Goal: Task Accomplishment & Management: Complete application form

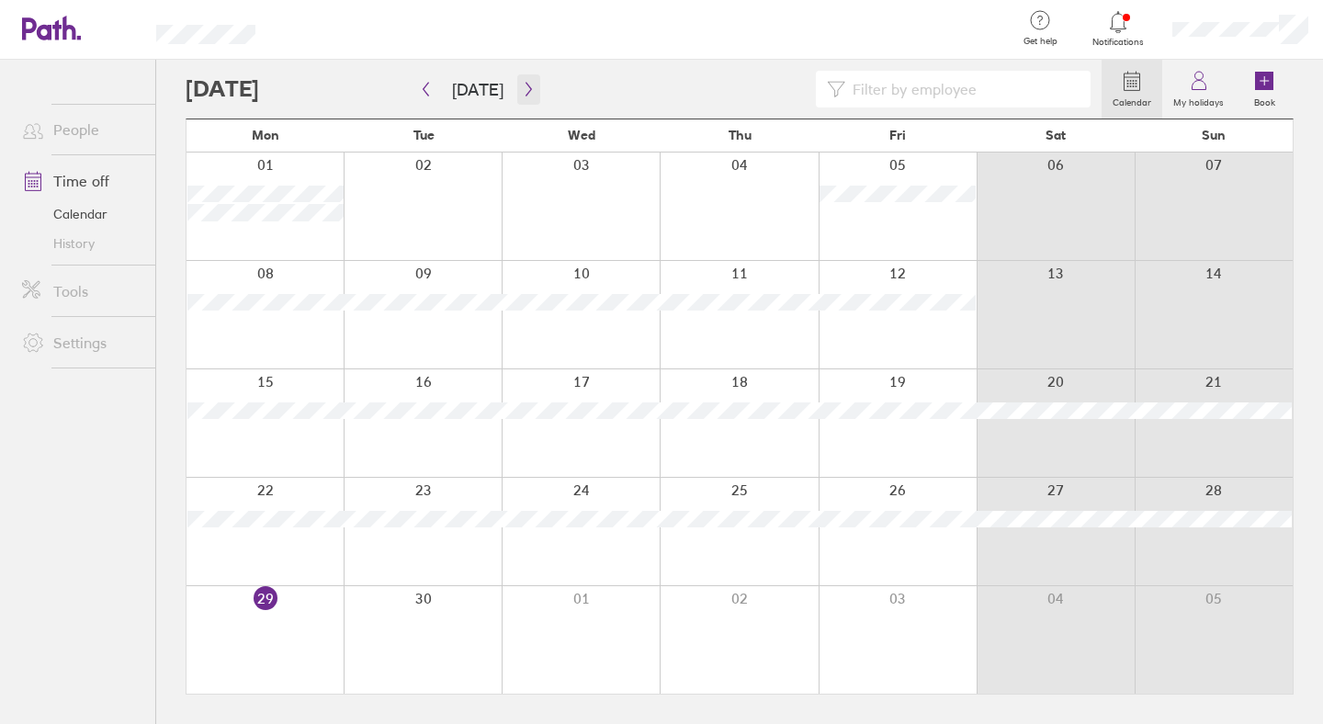
click at [523, 87] on icon "button" at bounding box center [529, 89] width 14 height 15
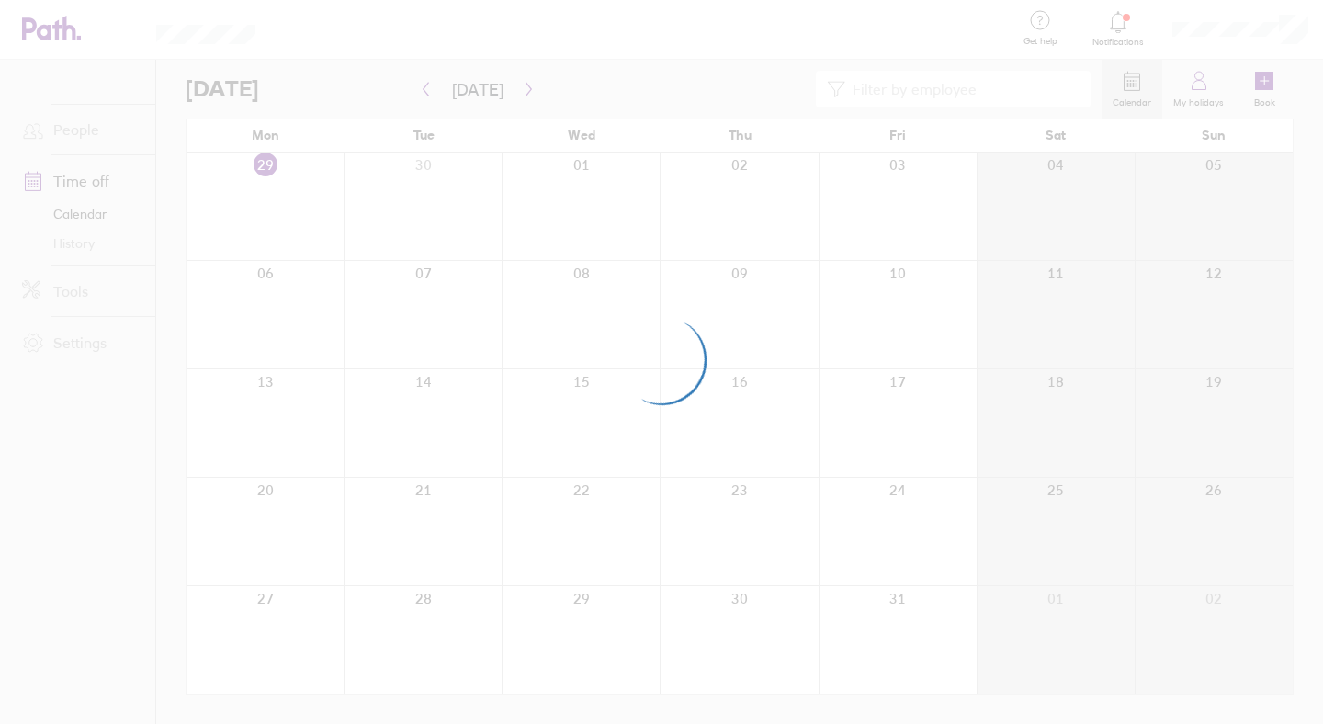
click at [723, 77] on div at bounding box center [644, 89] width 916 height 37
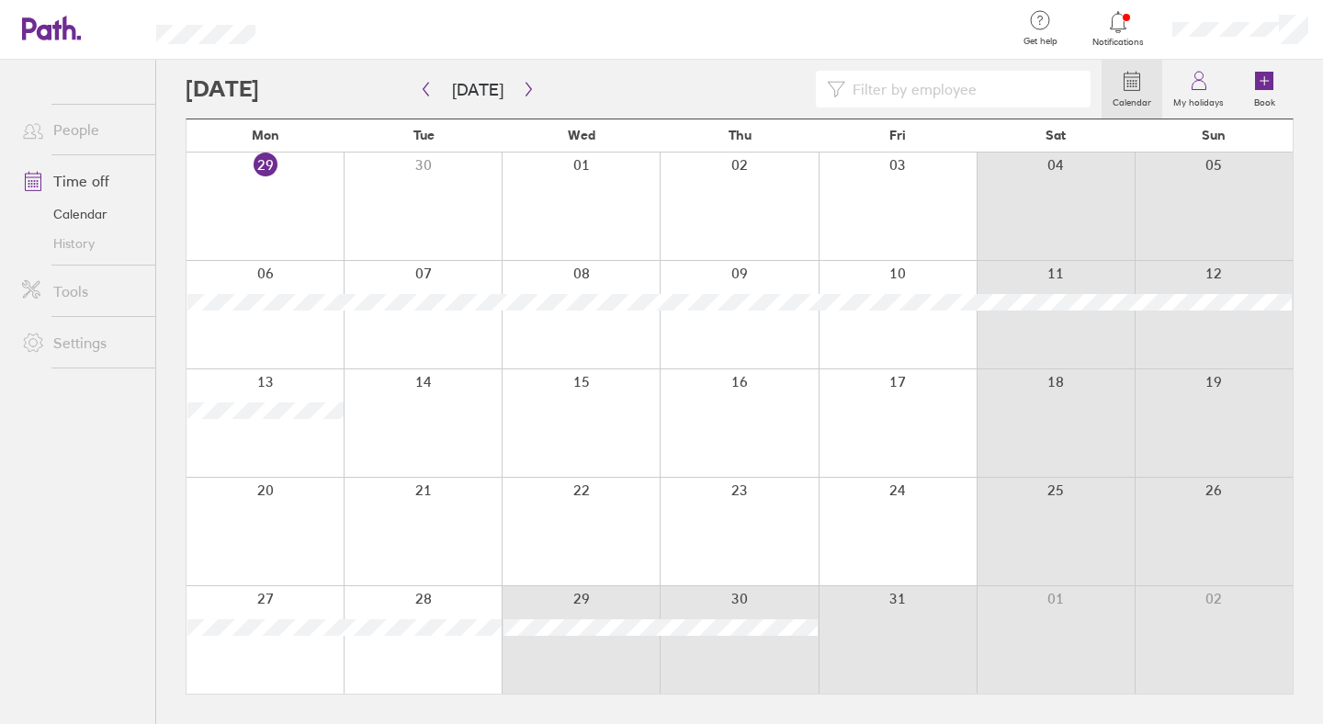
drag, startPoint x: 597, startPoint y: 663, endPoint x: 861, endPoint y: 659, distance: 263.7
click at [861, 659] on div at bounding box center [740, 639] width 1106 height 107
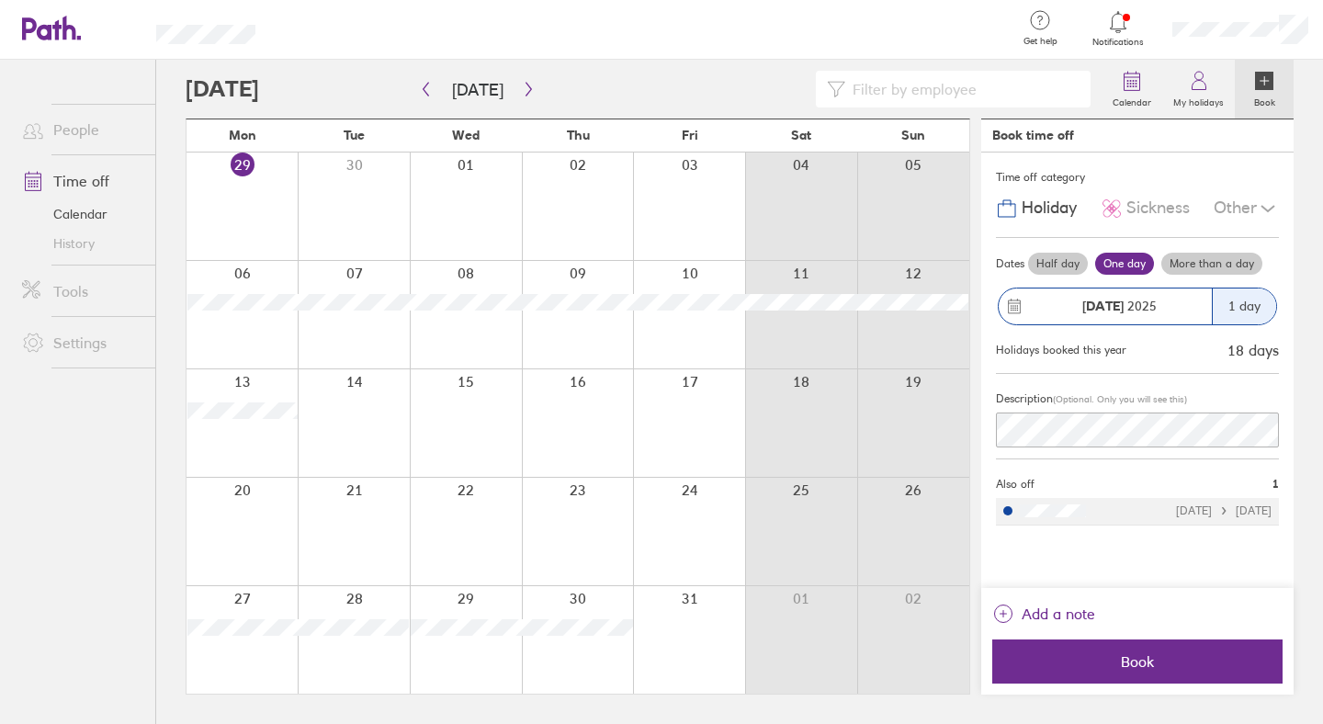
click at [1046, 269] on label "Half day" at bounding box center [1058, 264] width 60 height 22
click at [0, 0] on input "Half day" at bounding box center [0, 0] width 0 height 0
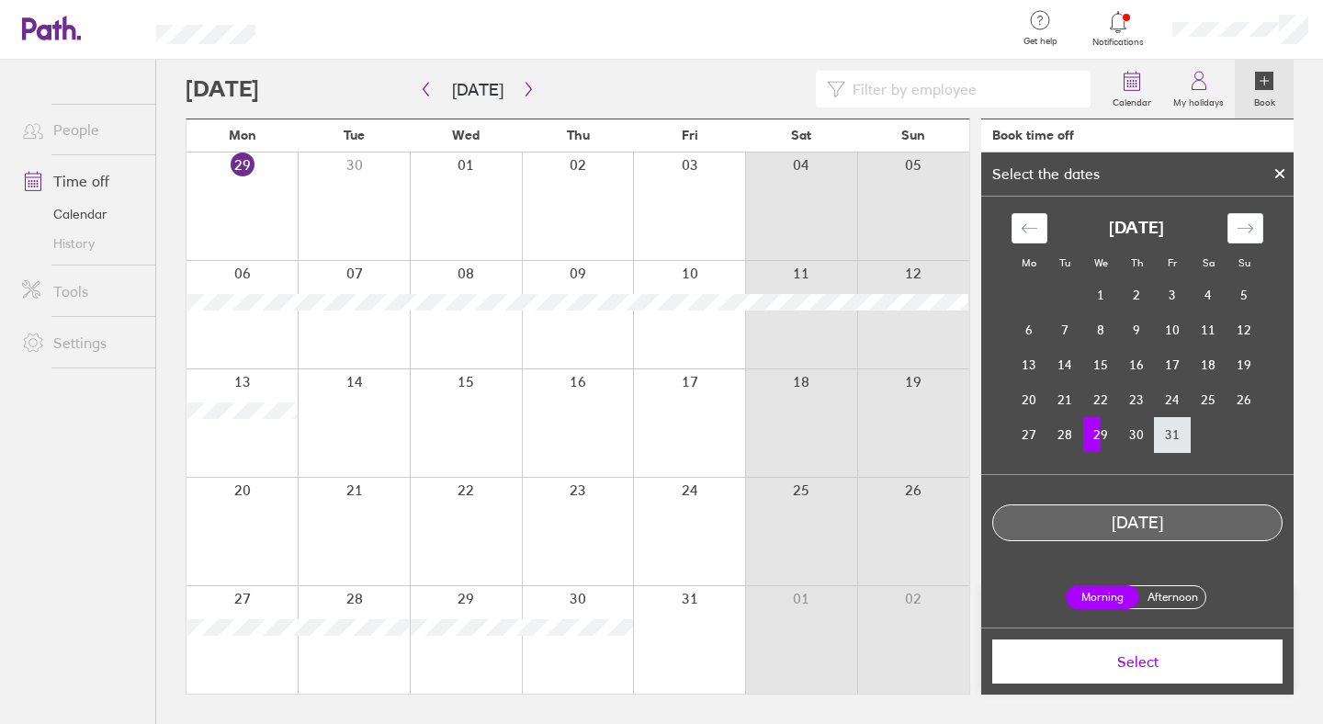
click at [1175, 425] on td "31" at bounding box center [1173, 434] width 36 height 35
click at [1103, 435] on td "29" at bounding box center [1101, 434] width 36 height 35
drag, startPoint x: 1103, startPoint y: 435, endPoint x: 1121, endPoint y: 434, distance: 17.5
click at [1121, 434] on tr "27 28 29 30 31" at bounding box center [1137, 434] width 251 height 35
click at [1121, 434] on td "30" at bounding box center [1137, 434] width 36 height 35
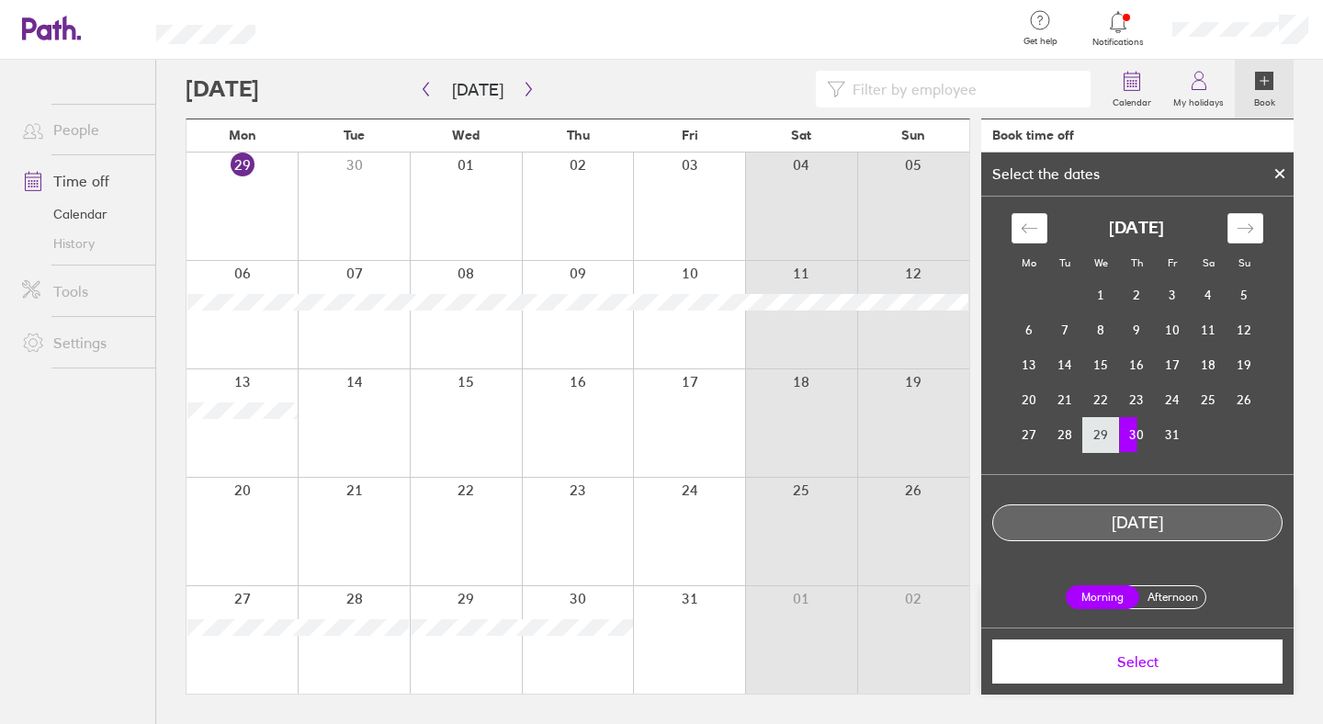
click at [1102, 433] on td "29" at bounding box center [1101, 434] width 36 height 35
click at [1138, 431] on td "30" at bounding box center [1137, 434] width 36 height 35
click at [1155, 431] on td "31" at bounding box center [1173, 434] width 36 height 35
click at [1276, 179] on div at bounding box center [1280, 173] width 28 height 31
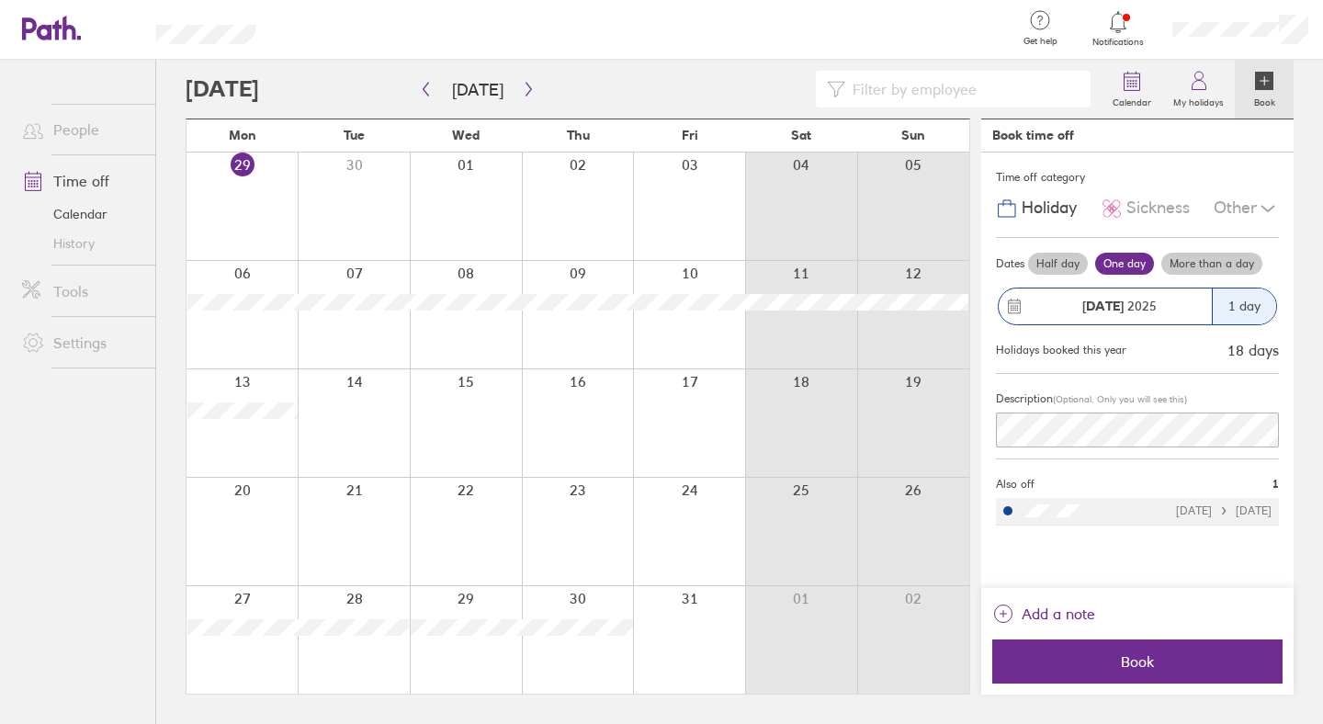
click at [1069, 265] on label "Half day" at bounding box center [1058, 264] width 60 height 22
click at [0, 0] on input "Half day" at bounding box center [0, 0] width 0 height 0
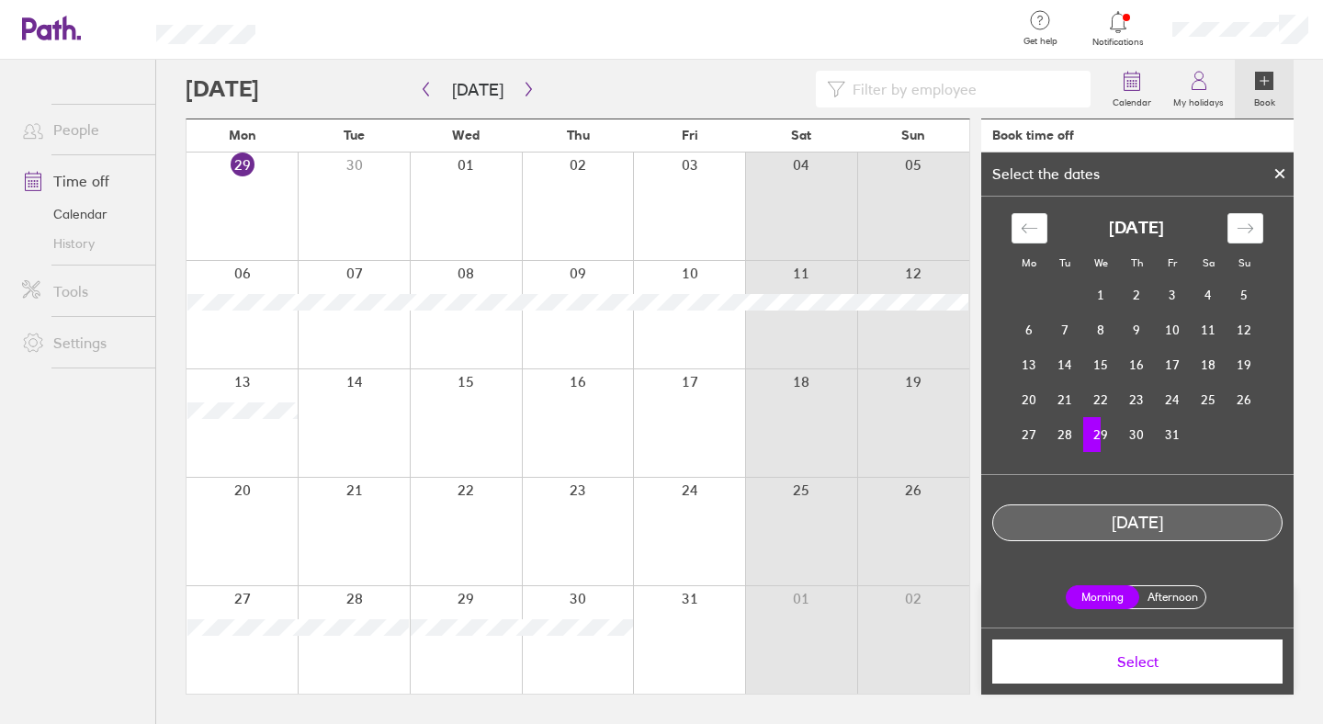
click at [1280, 169] on icon at bounding box center [1279, 173] width 13 height 11
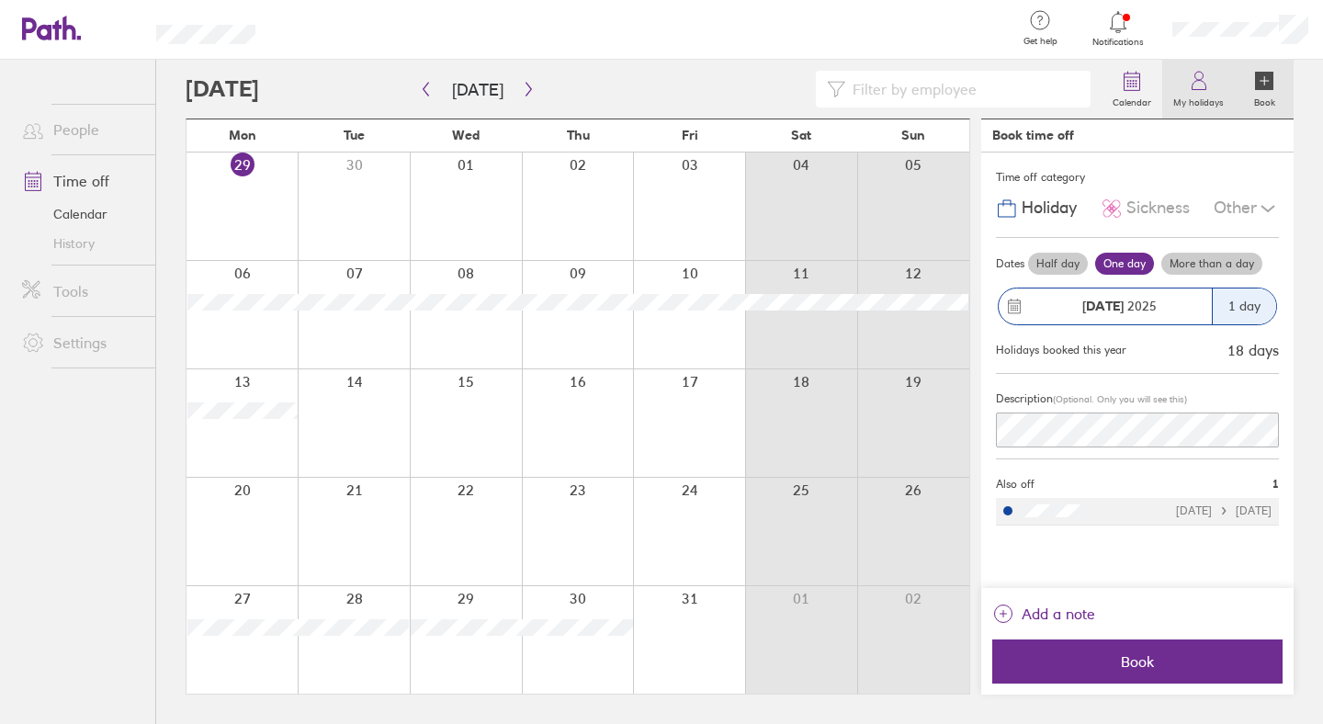
click at [1204, 82] on icon at bounding box center [1199, 85] width 14 height 9
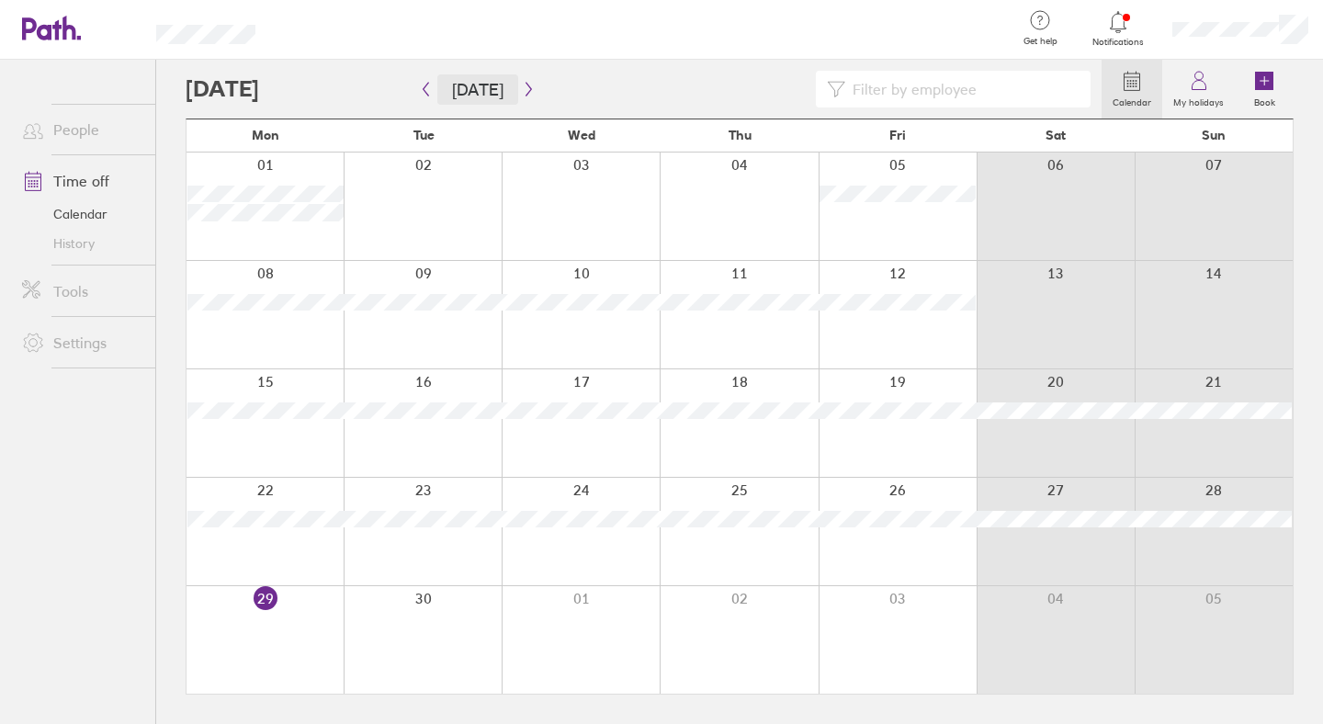
click at [507, 99] on button "[DATE]" at bounding box center [477, 89] width 81 height 30
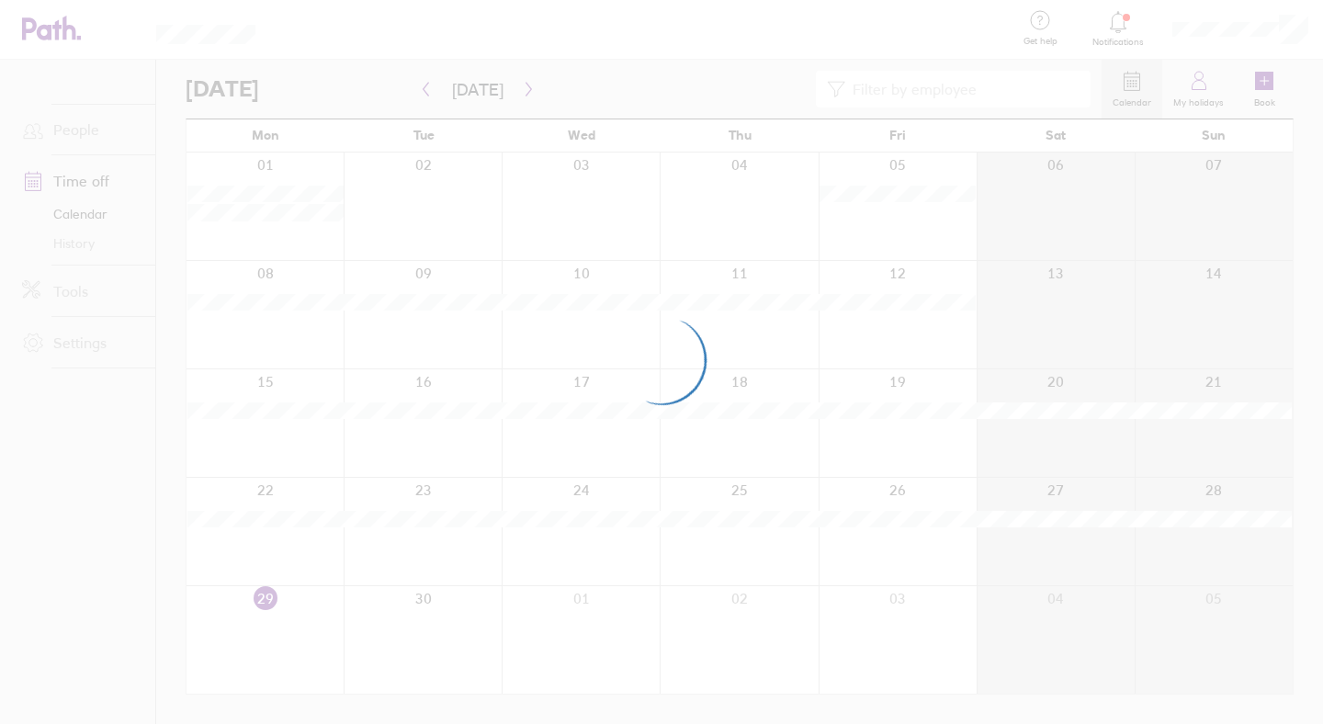
click at [522, 81] on div at bounding box center [661, 362] width 1323 height 724
click at [527, 86] on div at bounding box center [661, 362] width 1323 height 724
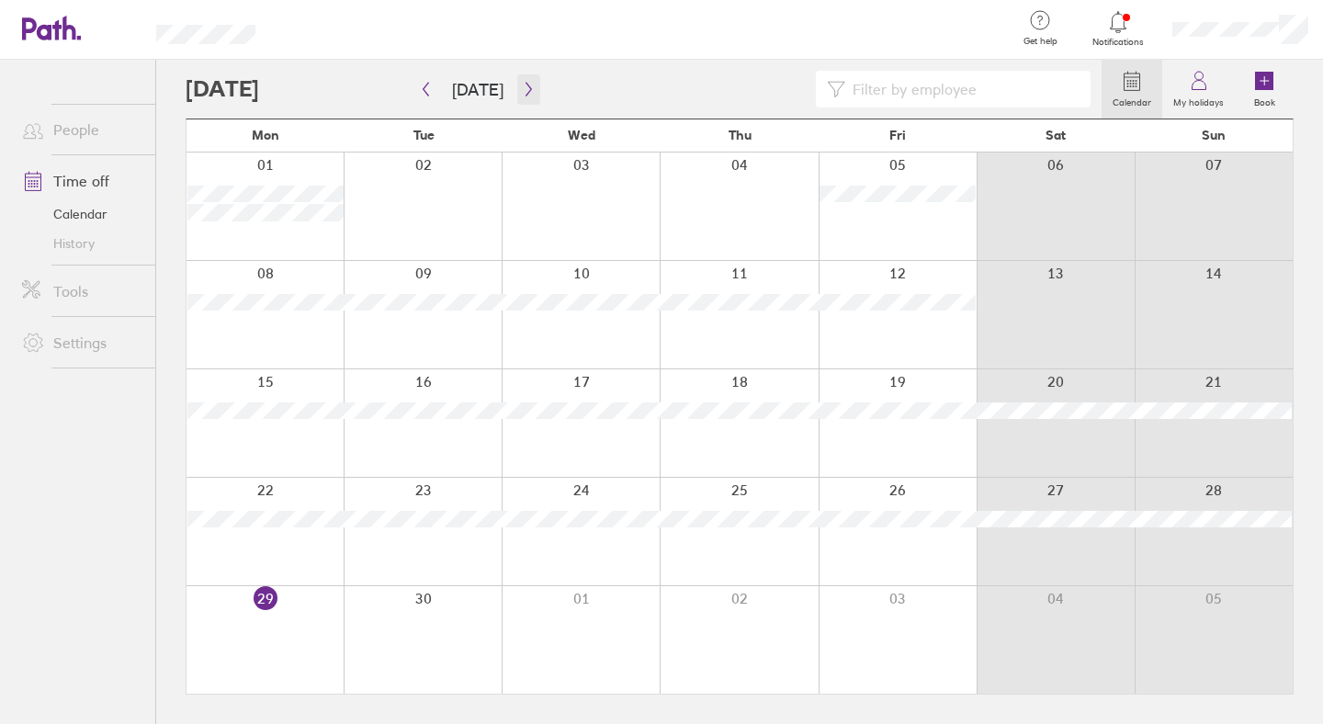
click at [522, 90] on icon "button" at bounding box center [529, 89] width 14 height 15
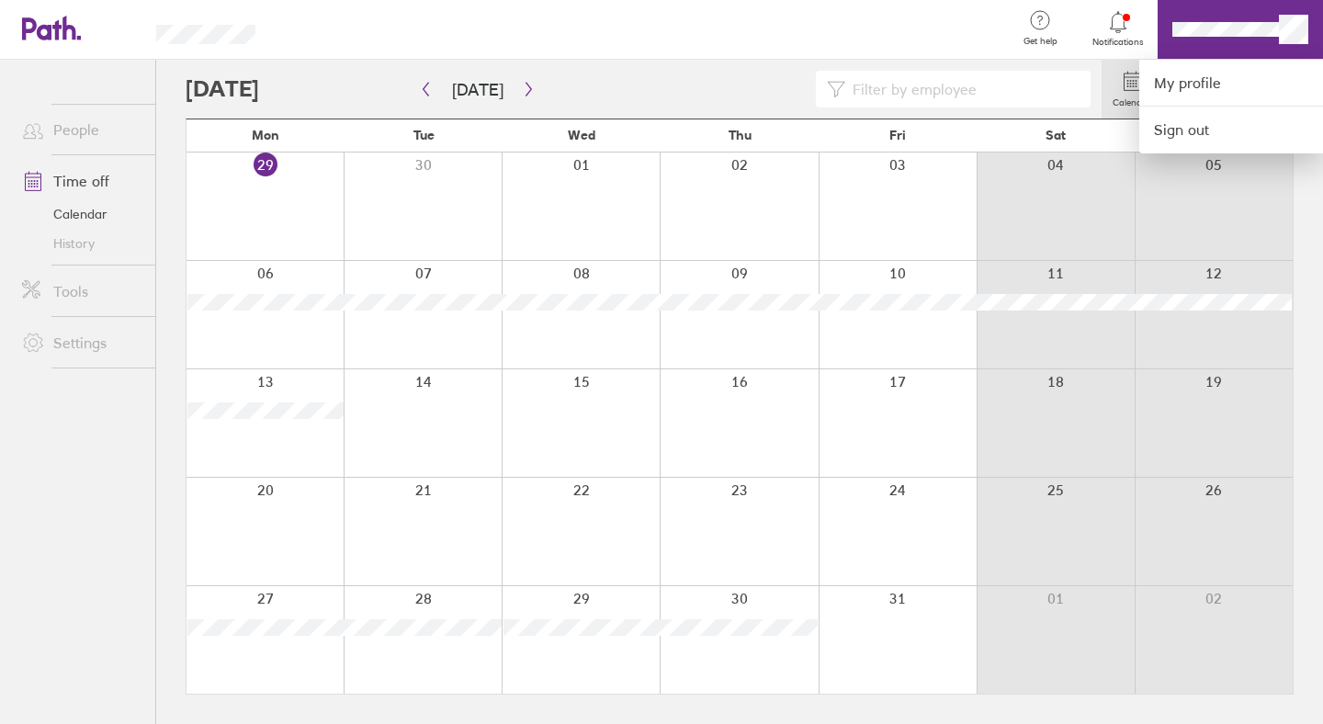
click at [86, 244] on div at bounding box center [661, 362] width 1323 height 724
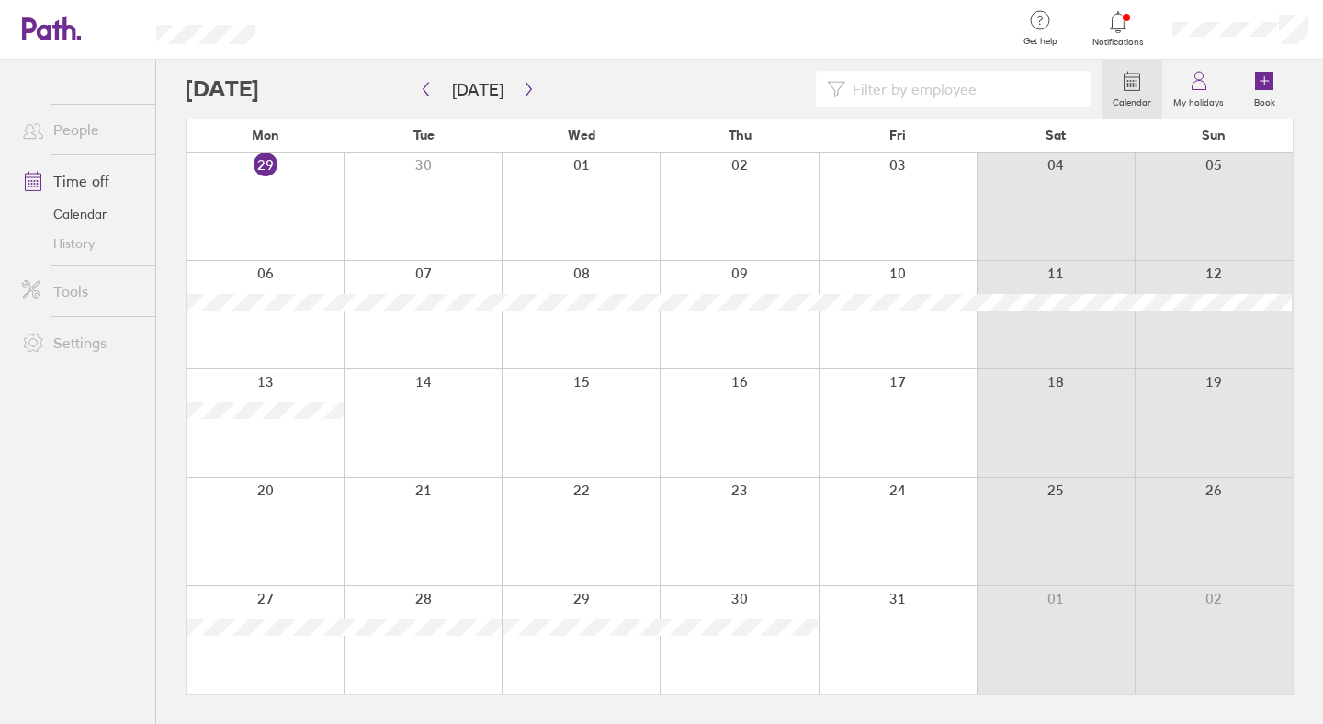
click at [86, 244] on link "History" at bounding box center [81, 243] width 148 height 29
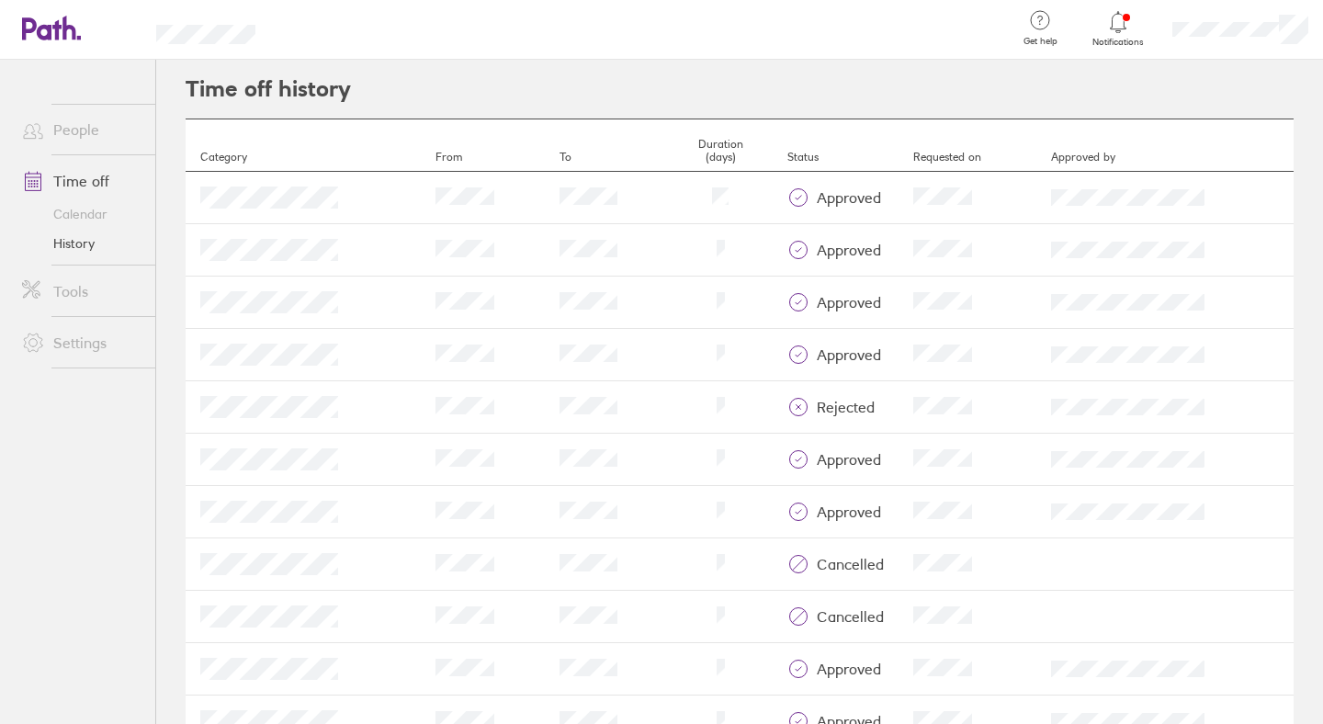
click at [94, 132] on link "People" at bounding box center [81, 129] width 148 height 37
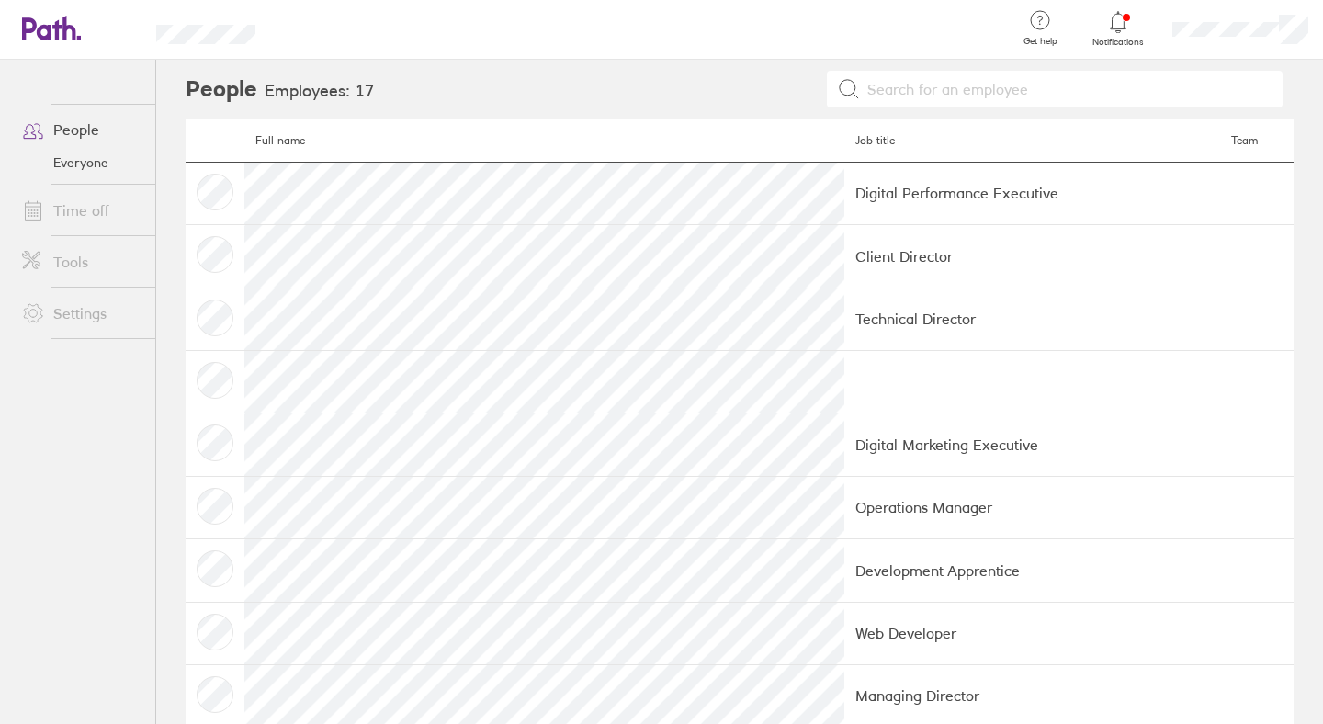
click at [76, 255] on link "Tools" at bounding box center [81, 261] width 148 height 37
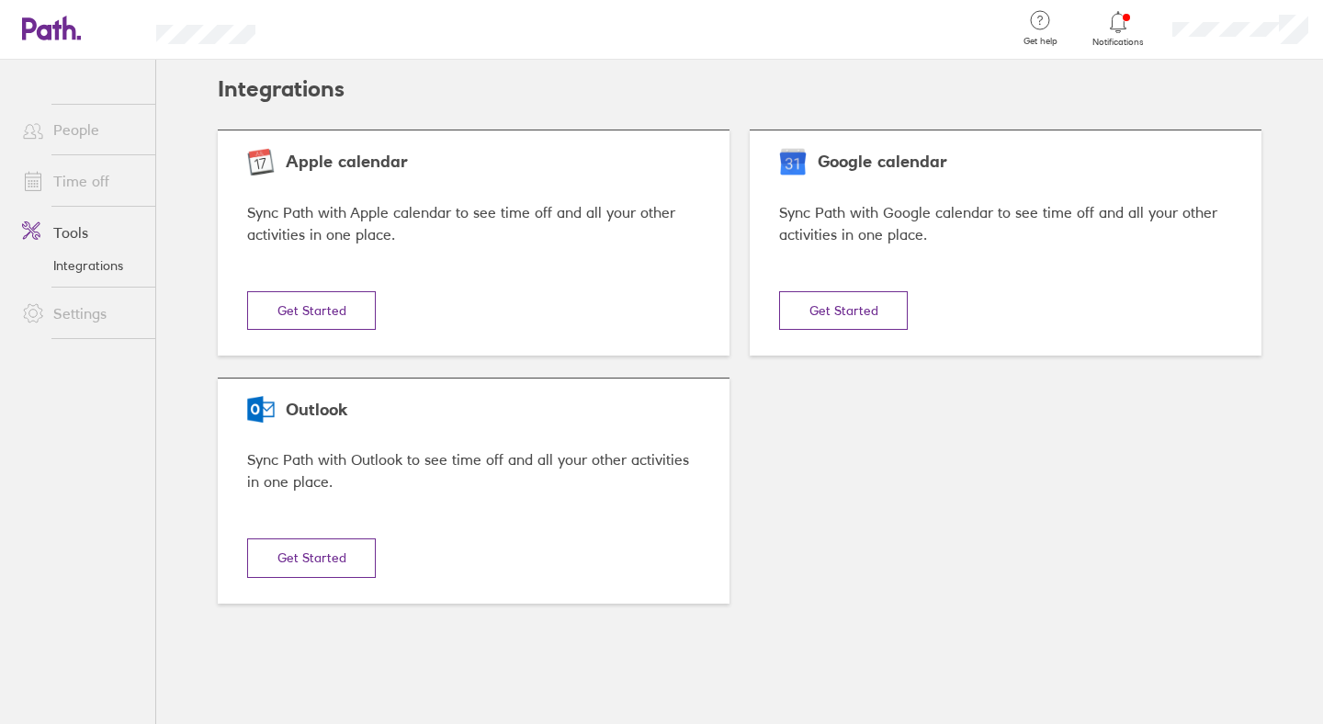
click at [74, 304] on link "Settings" at bounding box center [81, 313] width 148 height 37
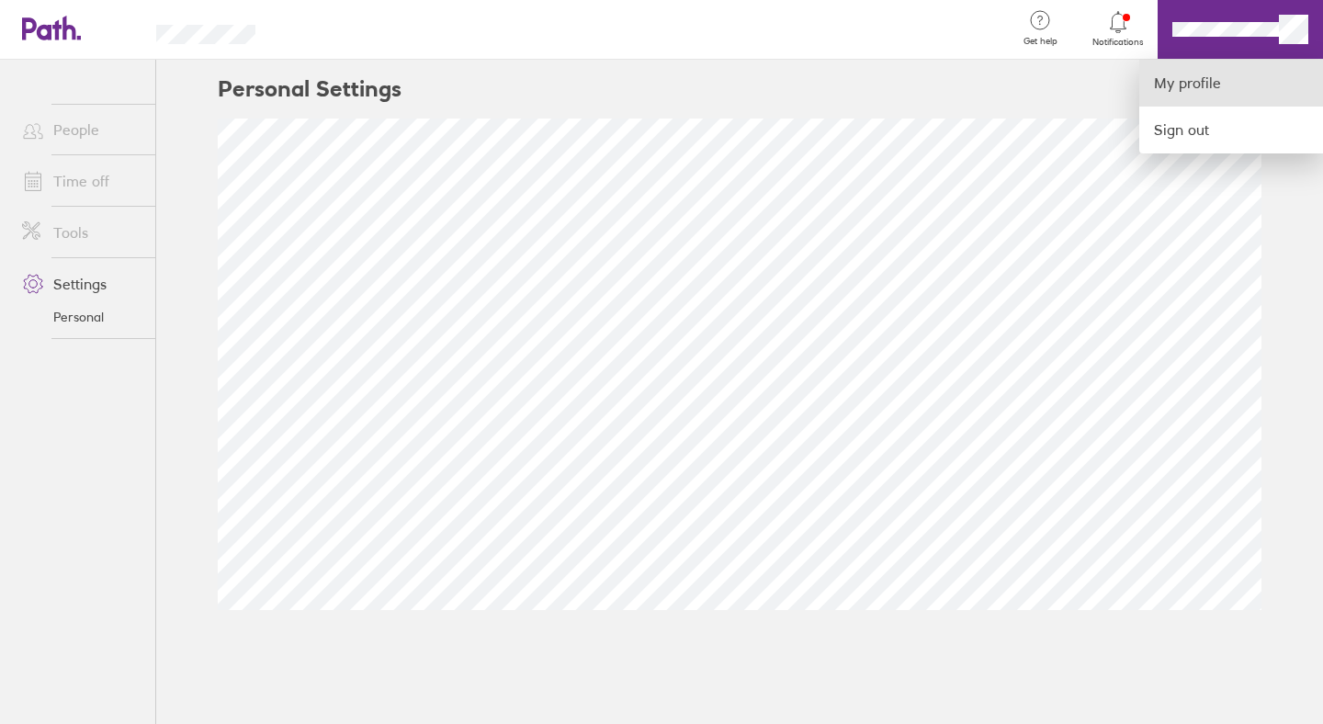
click at [1210, 85] on link "My profile" at bounding box center [1231, 83] width 184 height 47
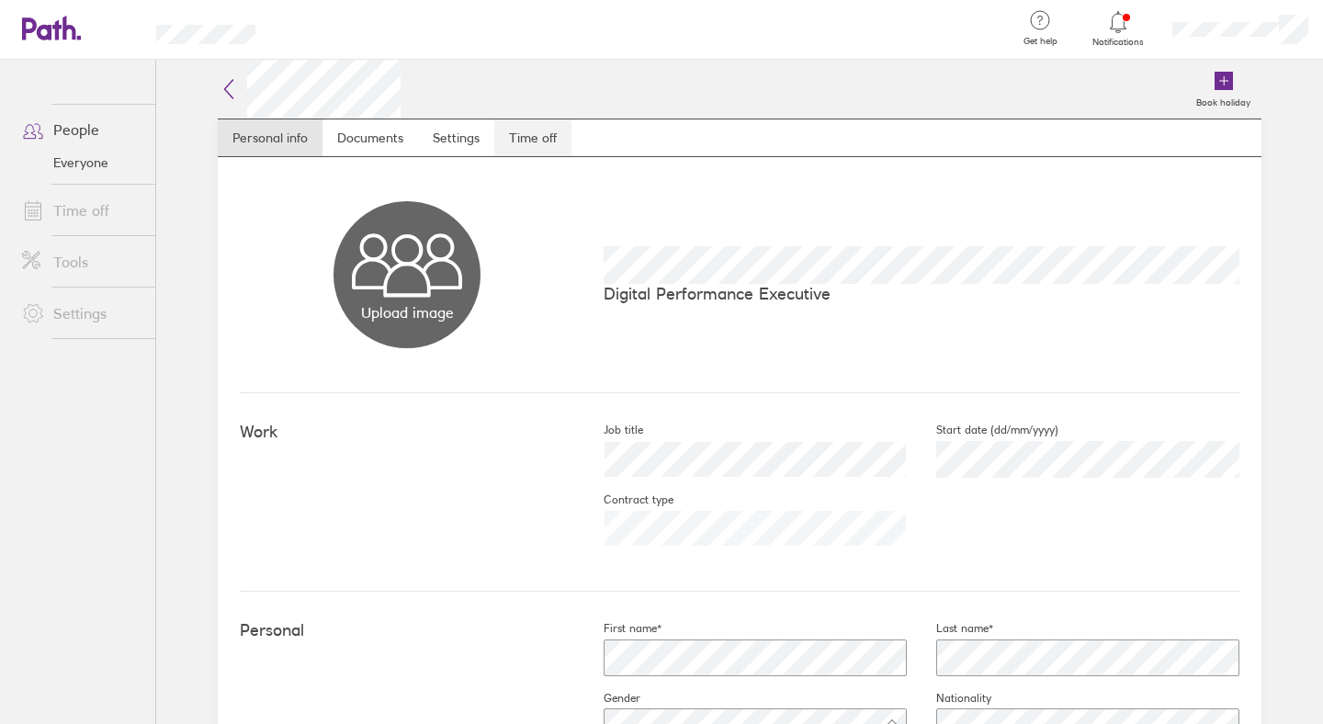
click at [537, 135] on link "Time off" at bounding box center [532, 137] width 77 height 37
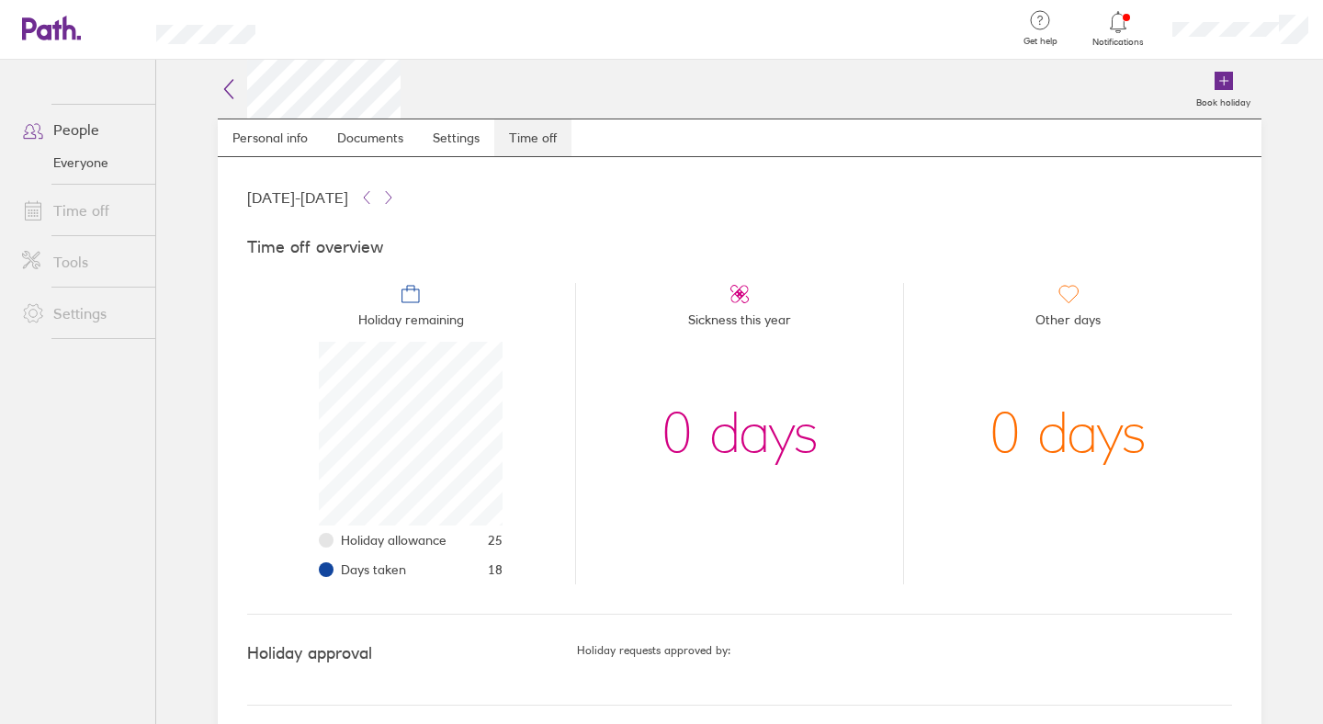
scroll to position [184, 184]
drag, startPoint x: 510, startPoint y: 562, endPoint x: 484, endPoint y: 537, distance: 35.7
click at [484, 537] on li "Holiday remaining Holiday allowance 25 Days taken 18" at bounding box center [411, 433] width 328 height 301
click at [484, 537] on li "Holiday allowance 25" at bounding box center [422, 540] width 162 height 29
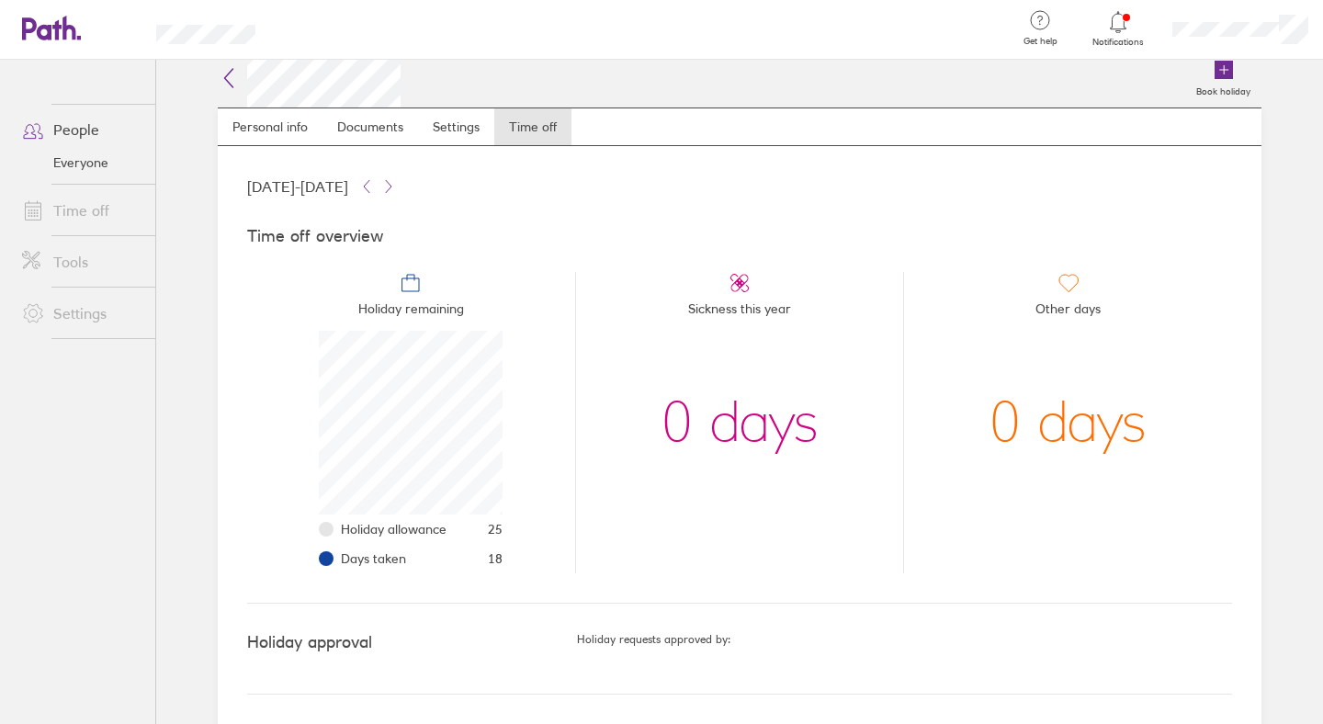
click at [53, 35] on icon at bounding box center [51, 28] width 59 height 25
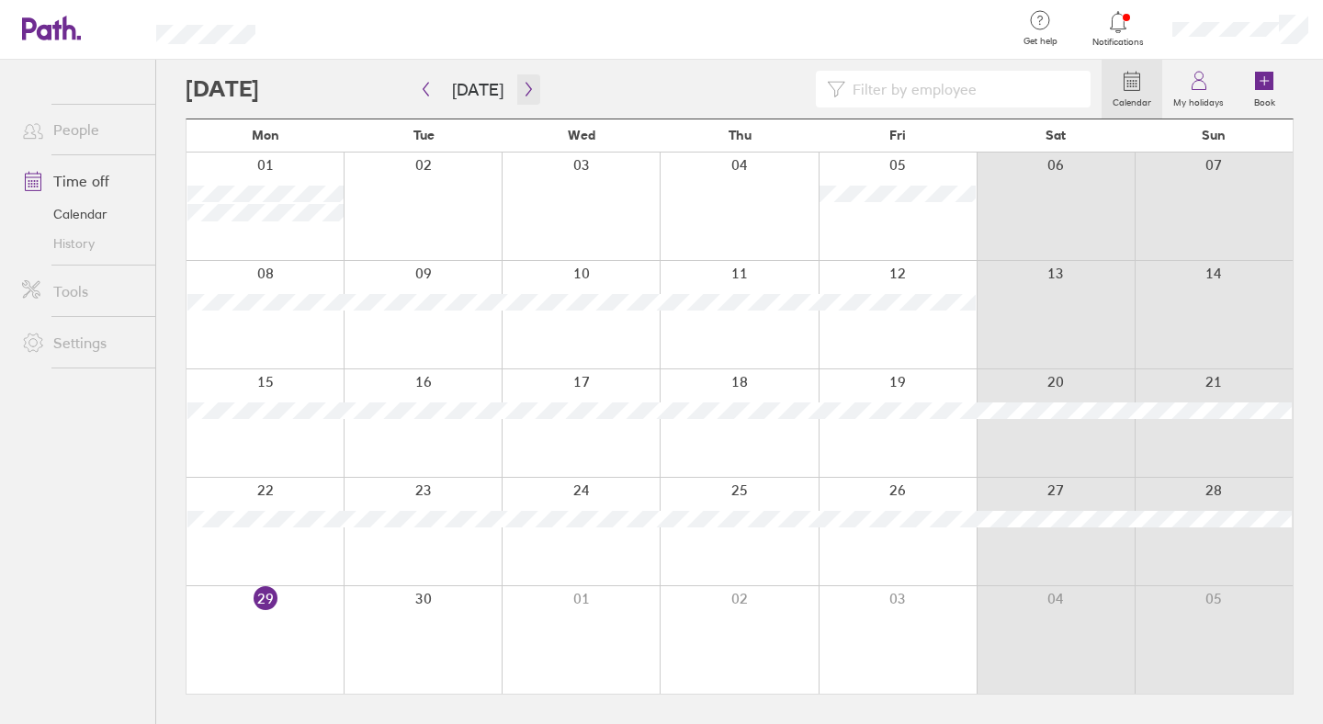
click at [526, 83] on icon "button" at bounding box center [529, 90] width 6 height 14
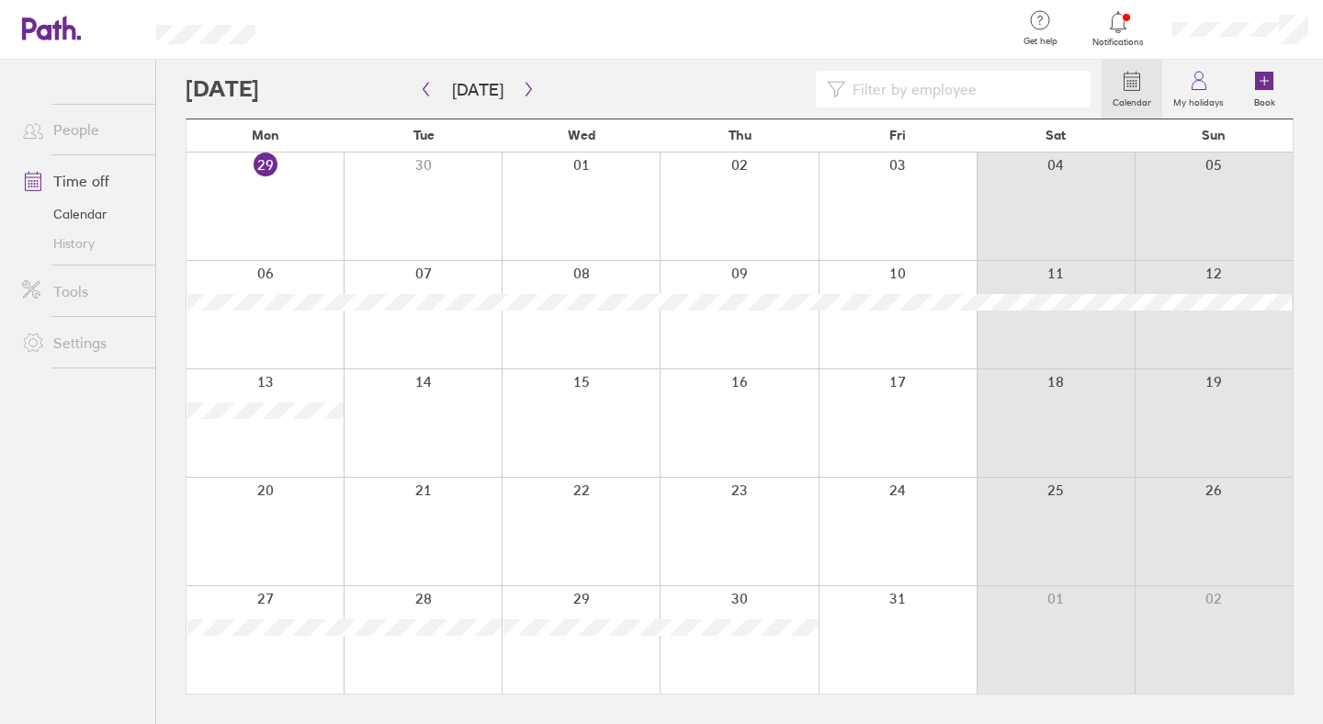
click at [586, 599] on div at bounding box center [581, 639] width 158 height 107
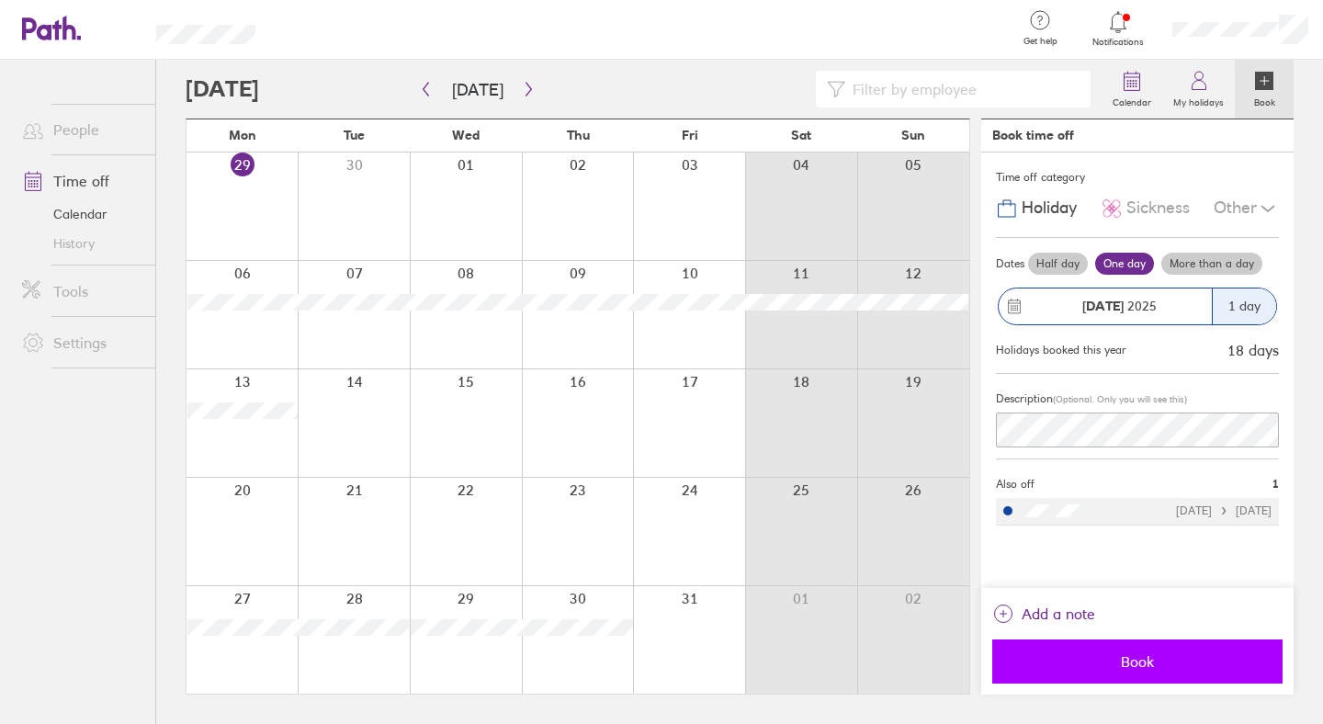
click at [1140, 667] on span "Book" at bounding box center [1137, 661] width 265 height 17
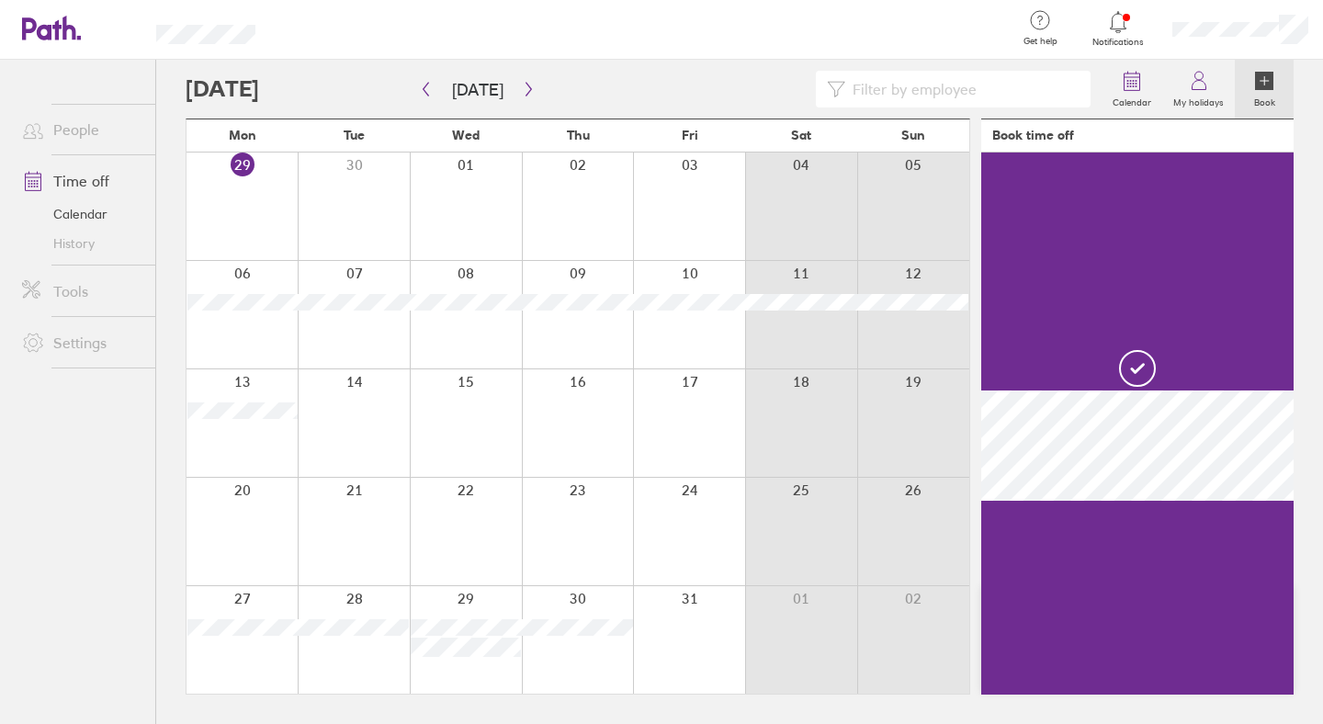
click at [594, 598] on div at bounding box center [578, 639] width 112 height 107
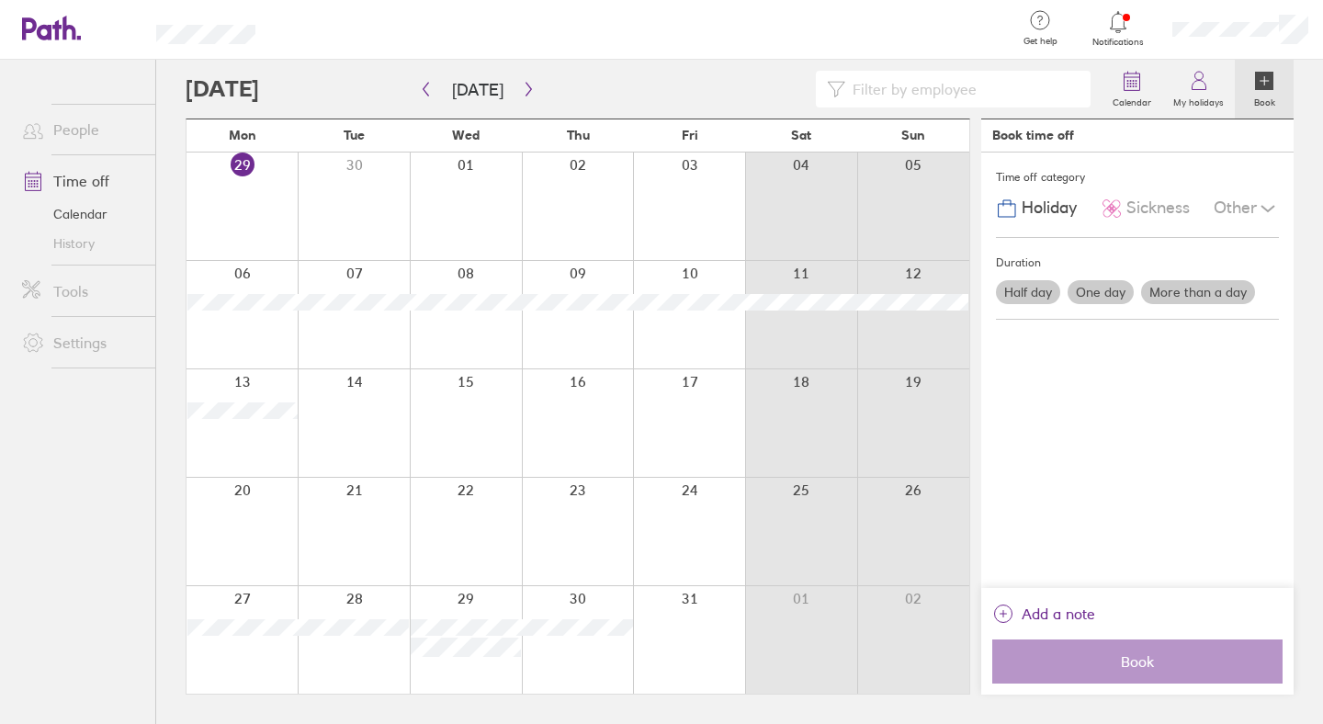
click at [572, 593] on div at bounding box center [578, 639] width 112 height 107
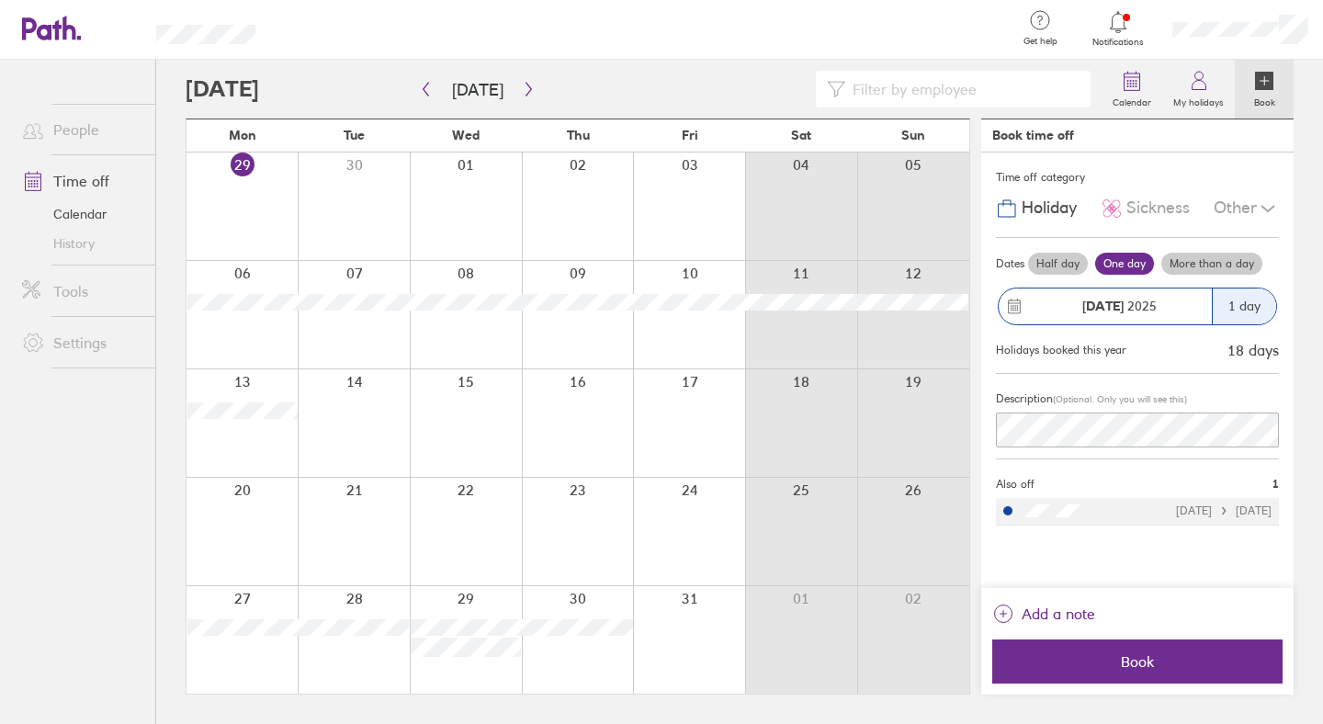
click at [1047, 261] on label "Half day" at bounding box center [1058, 264] width 60 height 22
click at [0, 0] on input "Half day" at bounding box center [0, 0] width 0 height 0
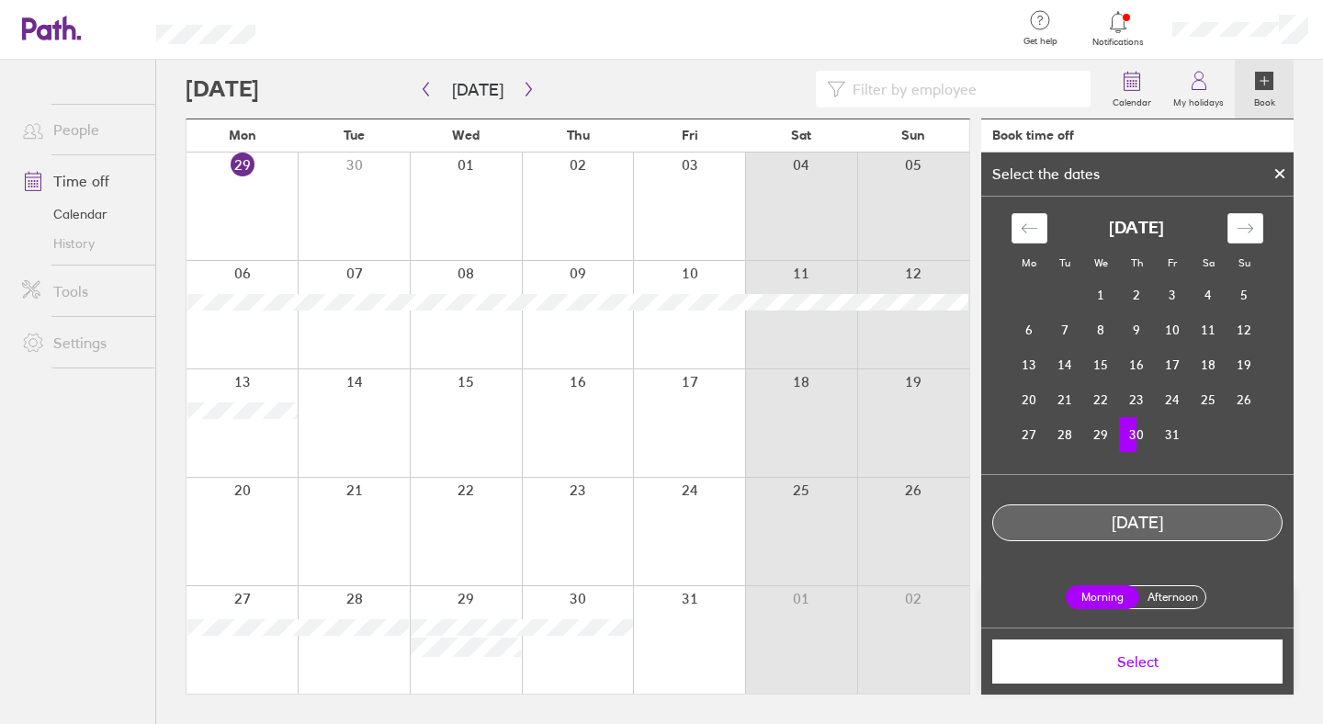
click at [576, 594] on div at bounding box center [578, 639] width 112 height 107
click at [1282, 169] on icon at bounding box center [1279, 173] width 13 height 11
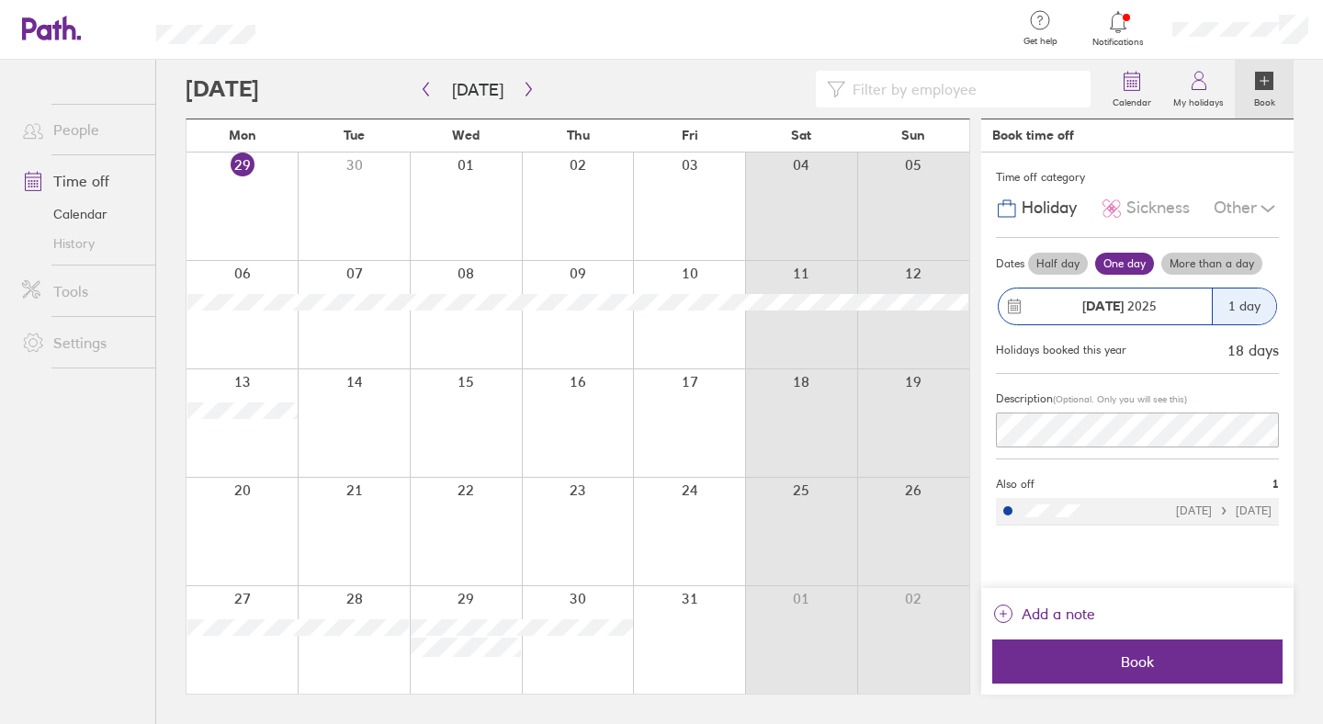
click at [693, 594] on div at bounding box center [689, 639] width 112 height 107
click at [678, 605] on div at bounding box center [689, 639] width 112 height 107
click at [694, 594] on div at bounding box center [689, 639] width 112 height 107
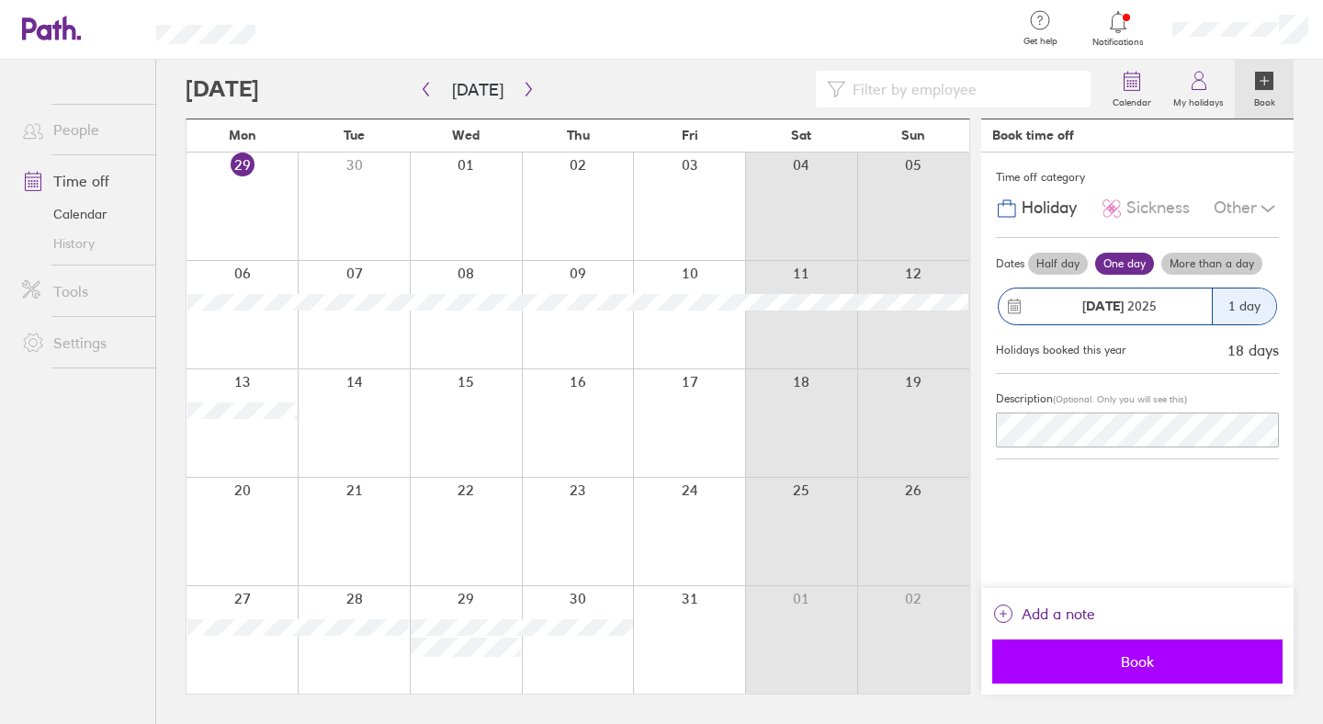
click at [1144, 668] on span "Book" at bounding box center [1137, 661] width 265 height 17
